Goal: Information Seeking & Learning: Learn about a topic

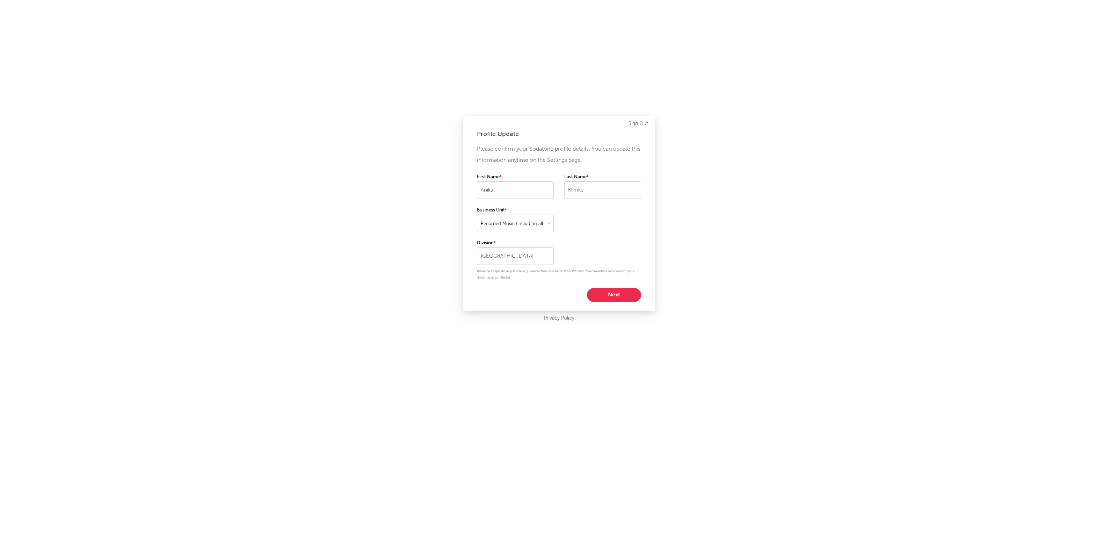
select select "recorded_music"
click at [615, 291] on button "Next" at bounding box center [614, 295] width 54 height 14
select select "marketing"
click at [571, 253] on button "Start using Sodatone" at bounding box center [558, 253] width 97 height 14
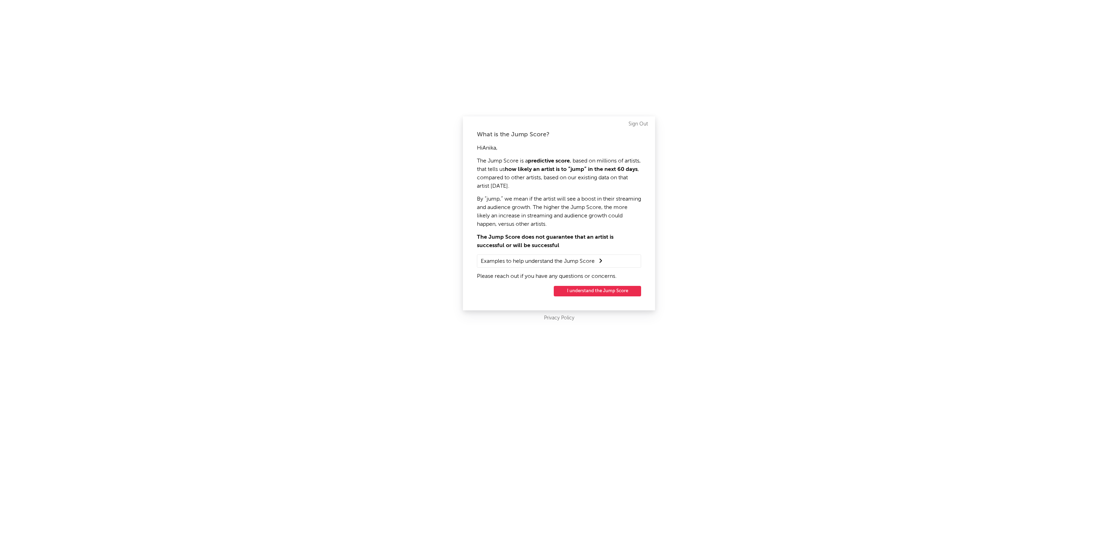
click at [602, 293] on button "I understand the Jump Score" at bounding box center [597, 291] width 87 height 10
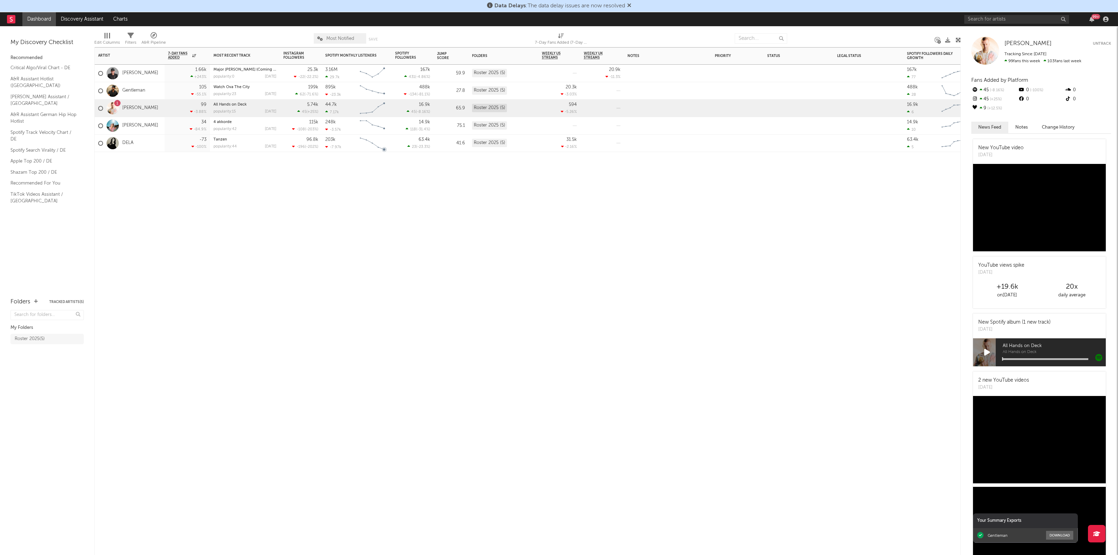
click at [442, 282] on div "Artist Notifications 7-Day Fans Added WoW % Change Most Recent Track Popularity…" at bounding box center [527, 300] width 866 height 507
click at [130, 139] on div "DELA" at bounding box center [115, 143] width 35 height 20
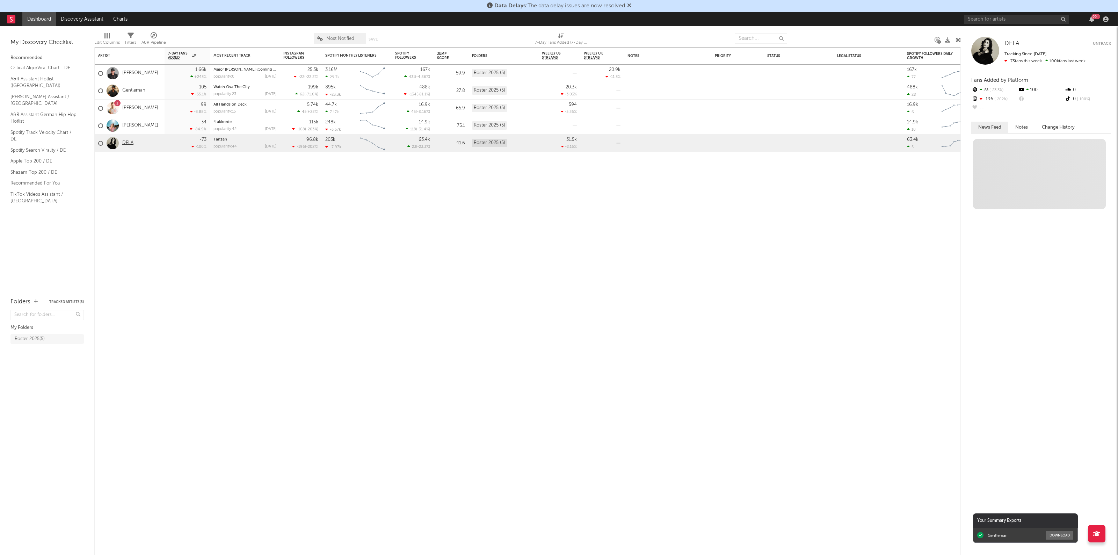
click at [126, 144] on link "DELA" at bounding box center [127, 143] width 11 height 6
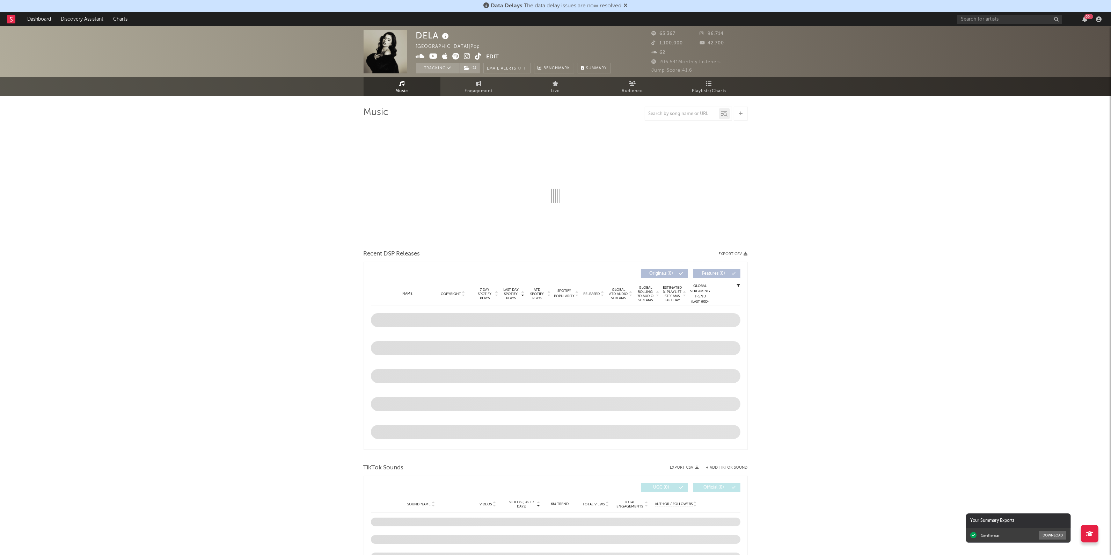
click at [937, 274] on div "DELA [GEOGRAPHIC_DATA] | Pop Edit Tracking ( 1 ) Email Alerts Off Benchmark Sum…" at bounding box center [555, 498] width 1111 height 944
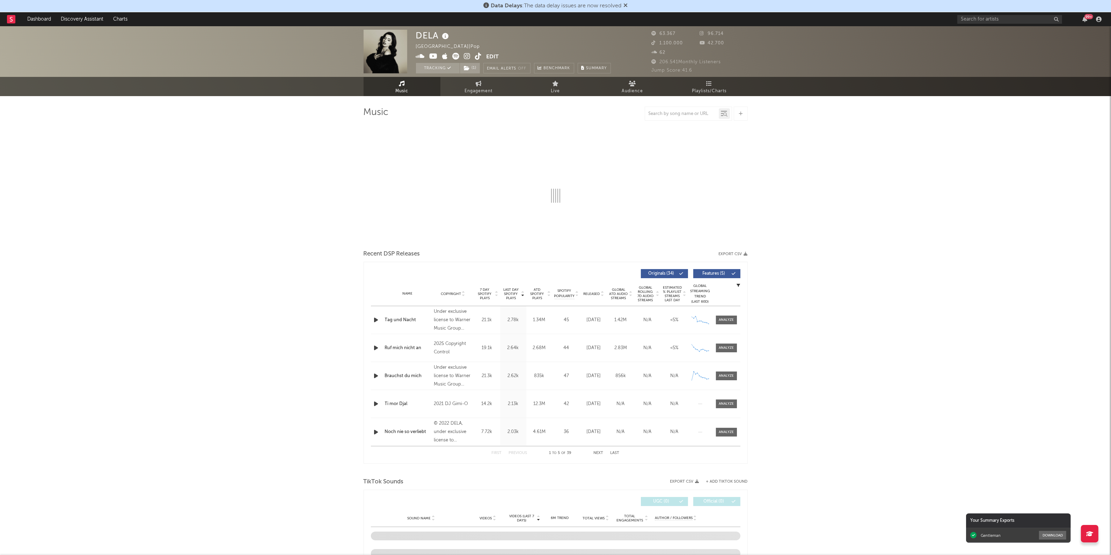
select select "6m"
